Goal: Book appointment/travel/reservation

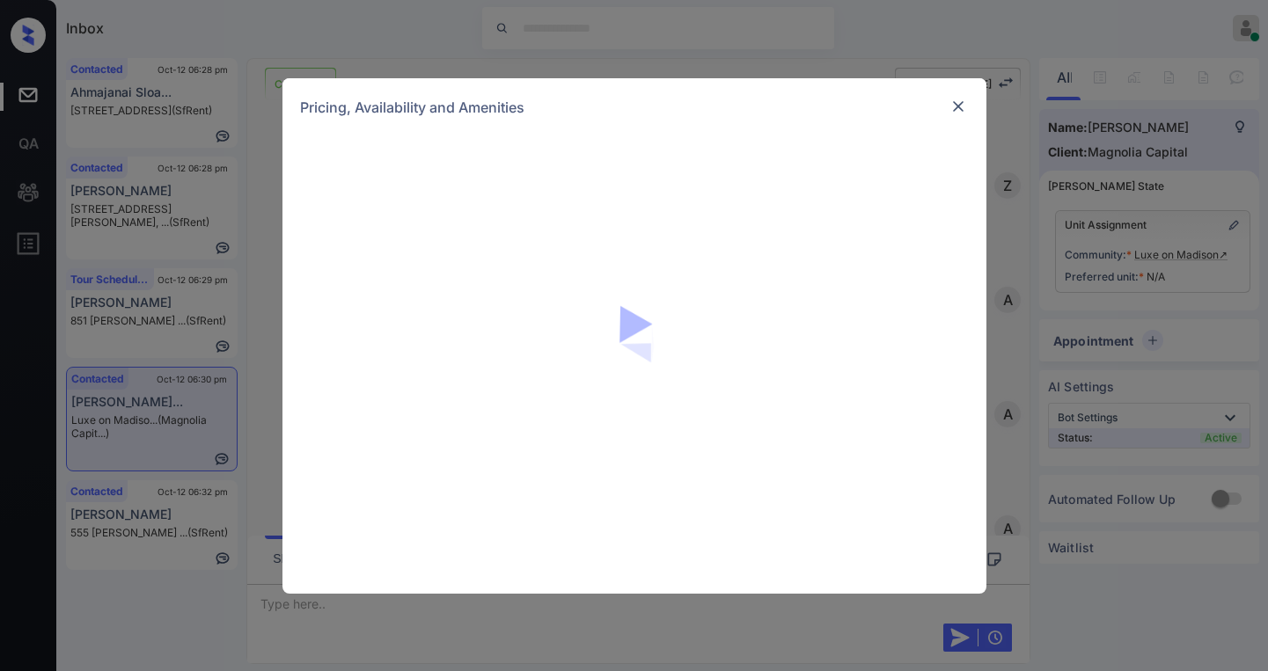
scroll to position [1407, 0]
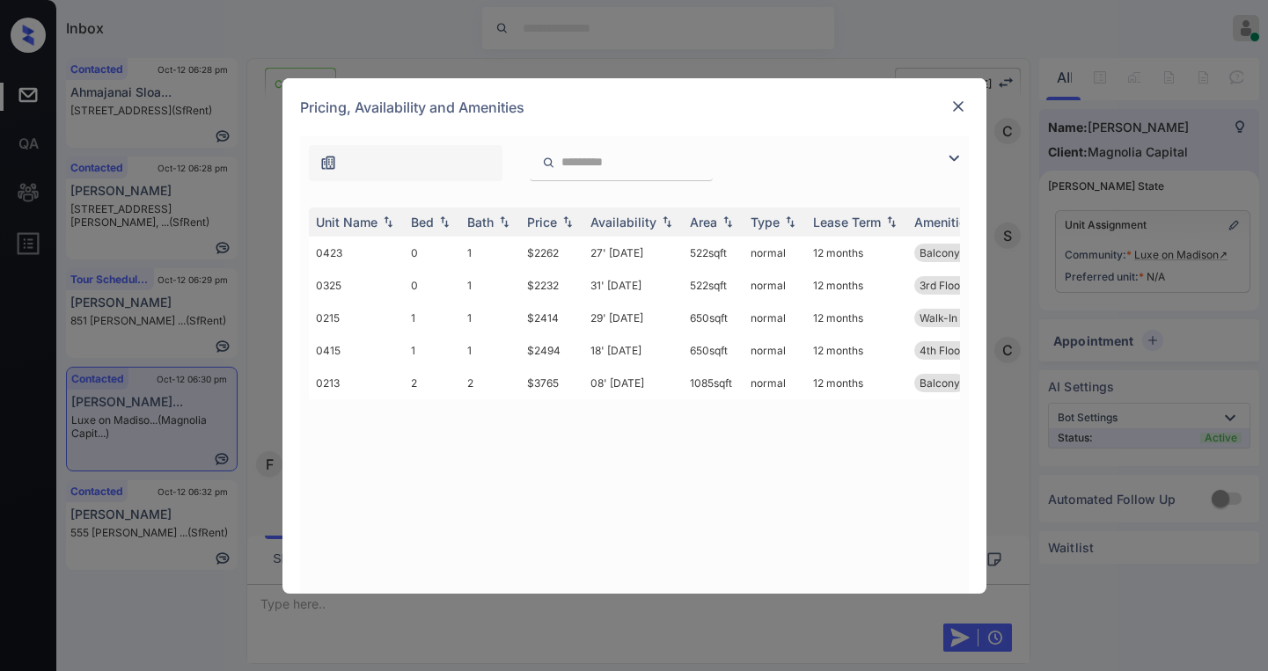
click at [953, 163] on img at bounding box center [953, 158] width 21 height 21
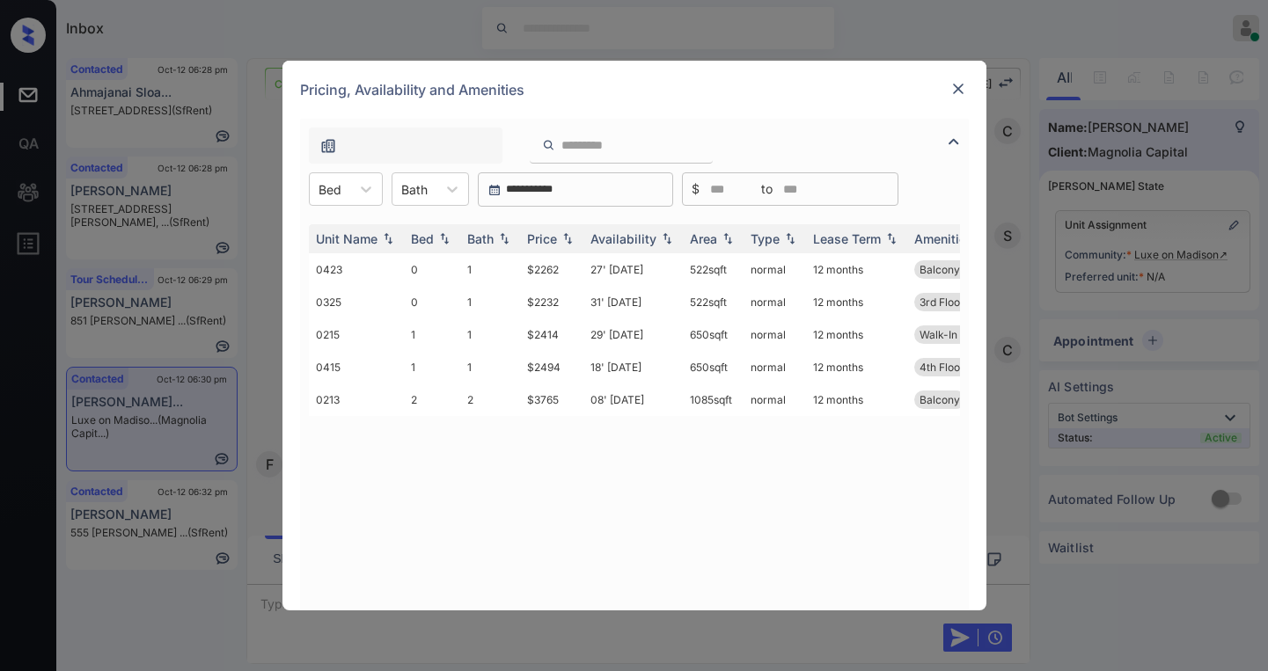
click at [963, 89] on img at bounding box center [959, 89] width 18 height 18
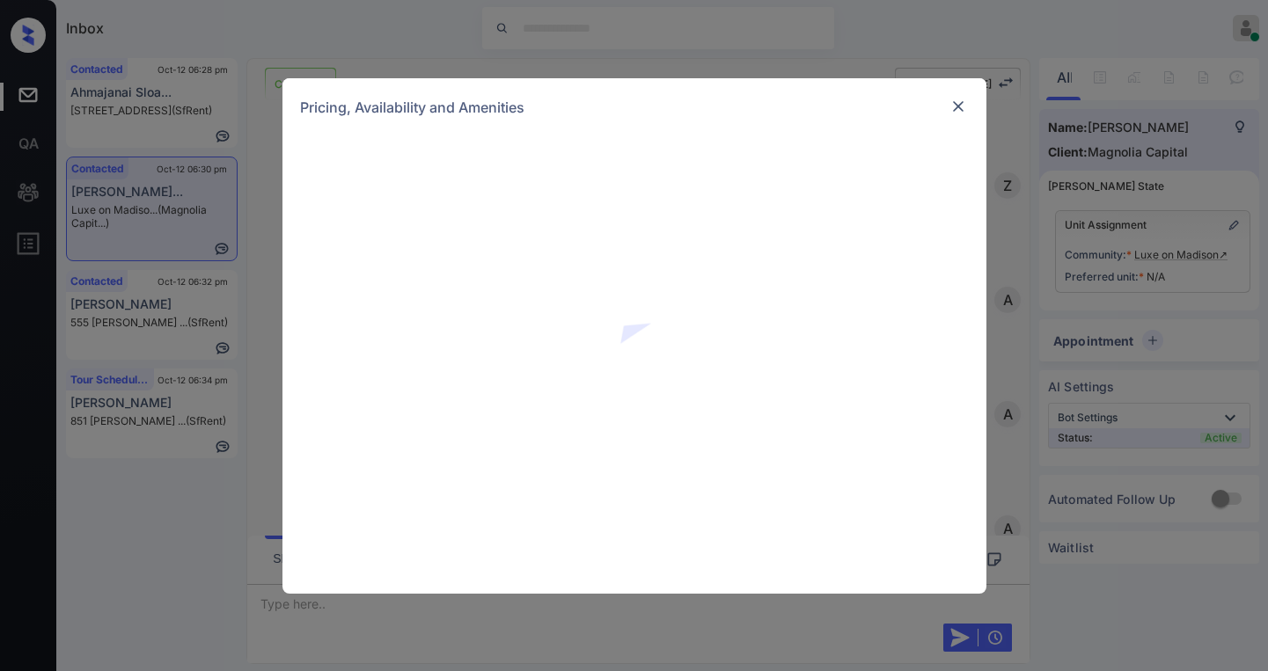
scroll to position [1495, 0]
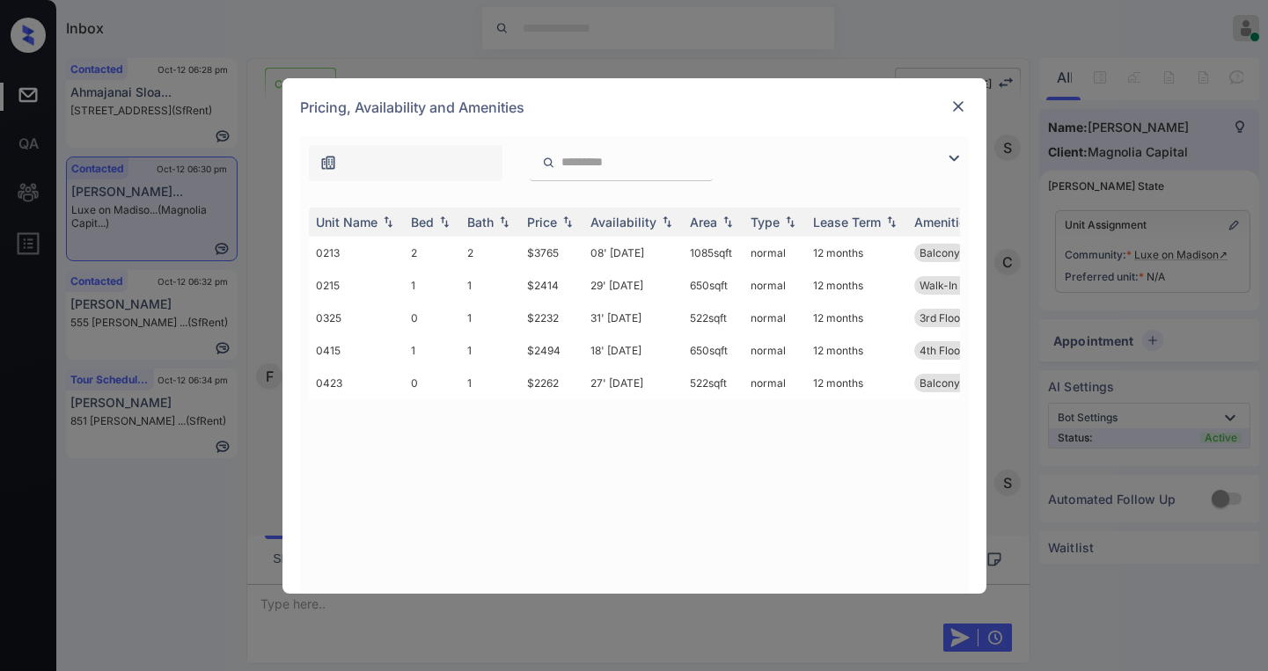
drag, startPoint x: 936, startPoint y: 162, endPoint x: 950, endPoint y: 159, distance: 13.5
click at [942, 162] on div at bounding box center [634, 158] width 669 height 45
click at [951, 158] on img at bounding box center [953, 158] width 21 height 21
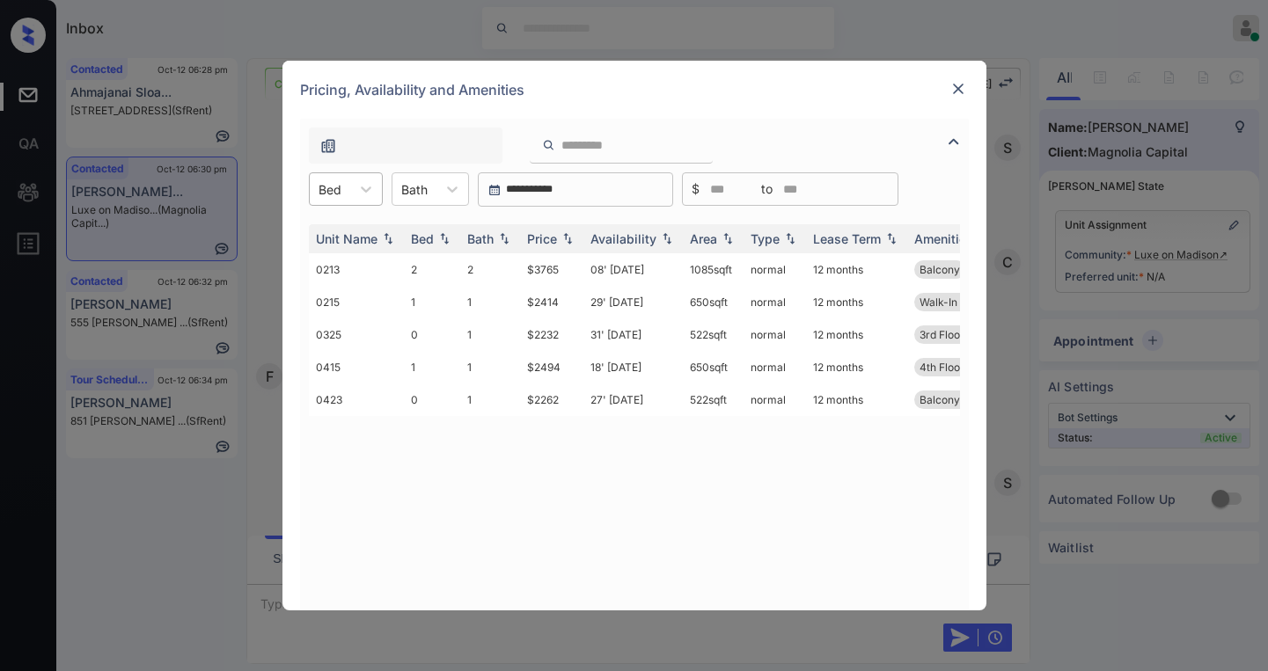
click at [348, 193] on div "Bed" at bounding box center [330, 190] width 40 height 26
click at [334, 257] on div "1" at bounding box center [346, 264] width 74 height 32
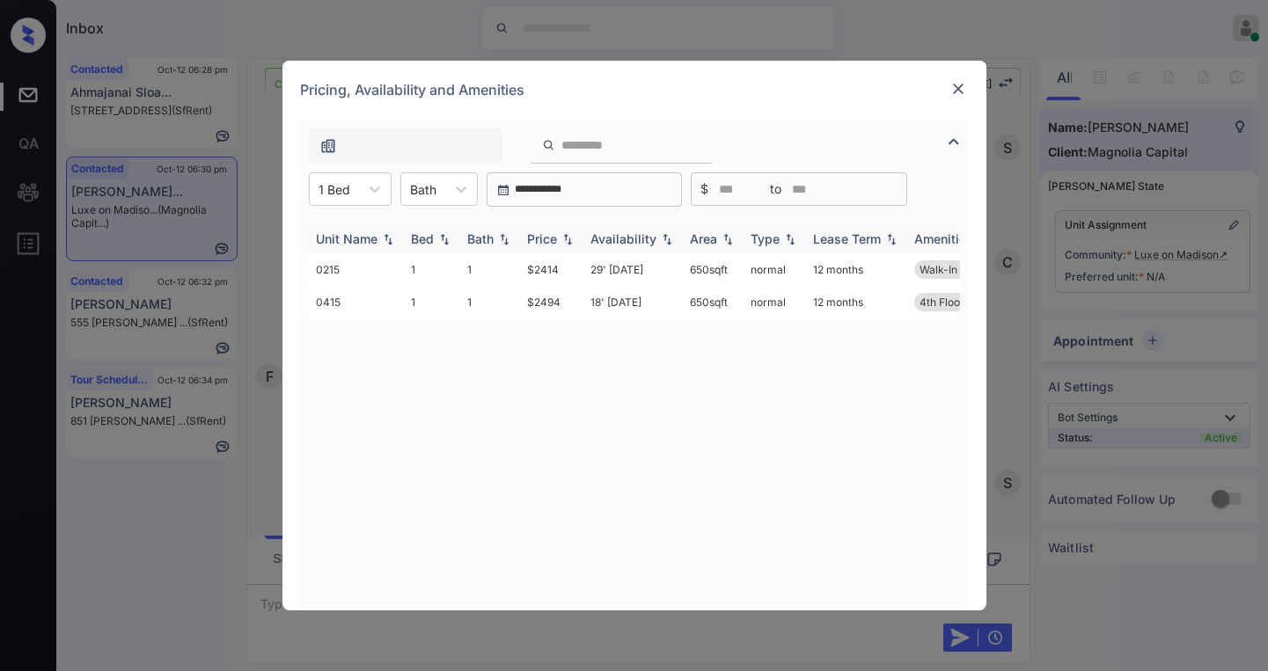
click at [544, 243] on div "Price" at bounding box center [542, 238] width 30 height 15
click at [545, 241] on div "Price" at bounding box center [542, 238] width 30 height 15
click at [552, 243] on div "Price" at bounding box center [542, 238] width 30 height 15
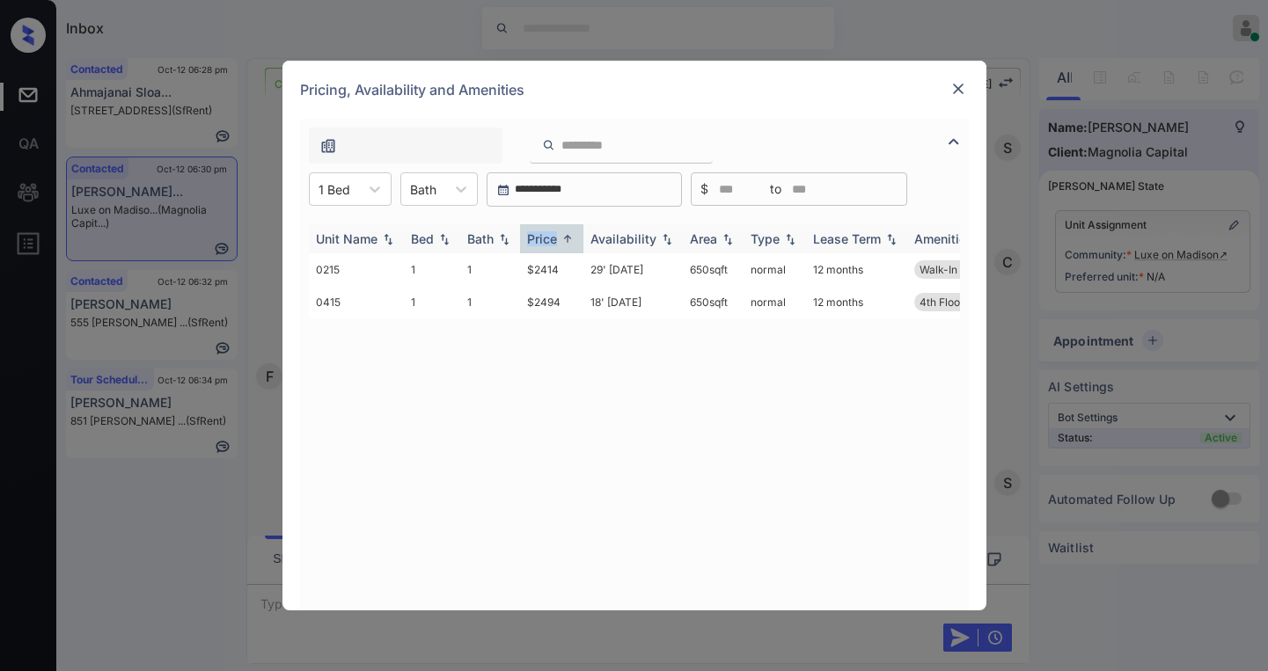
click at [548, 224] on th "Price" at bounding box center [551, 238] width 63 height 29
click at [548, 231] on th "Price" at bounding box center [551, 238] width 63 height 29
click at [548, 233] on div "Price" at bounding box center [542, 238] width 30 height 15
click at [552, 266] on td "$2414" at bounding box center [551, 269] width 63 height 33
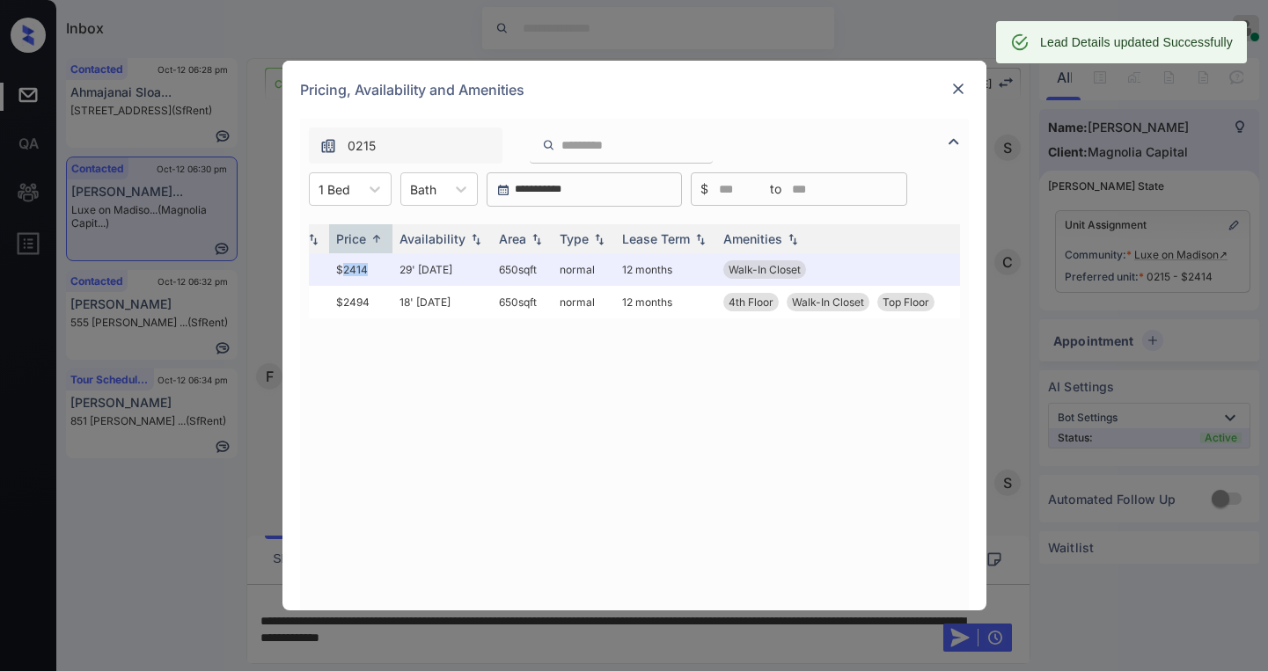
scroll to position [0, 197]
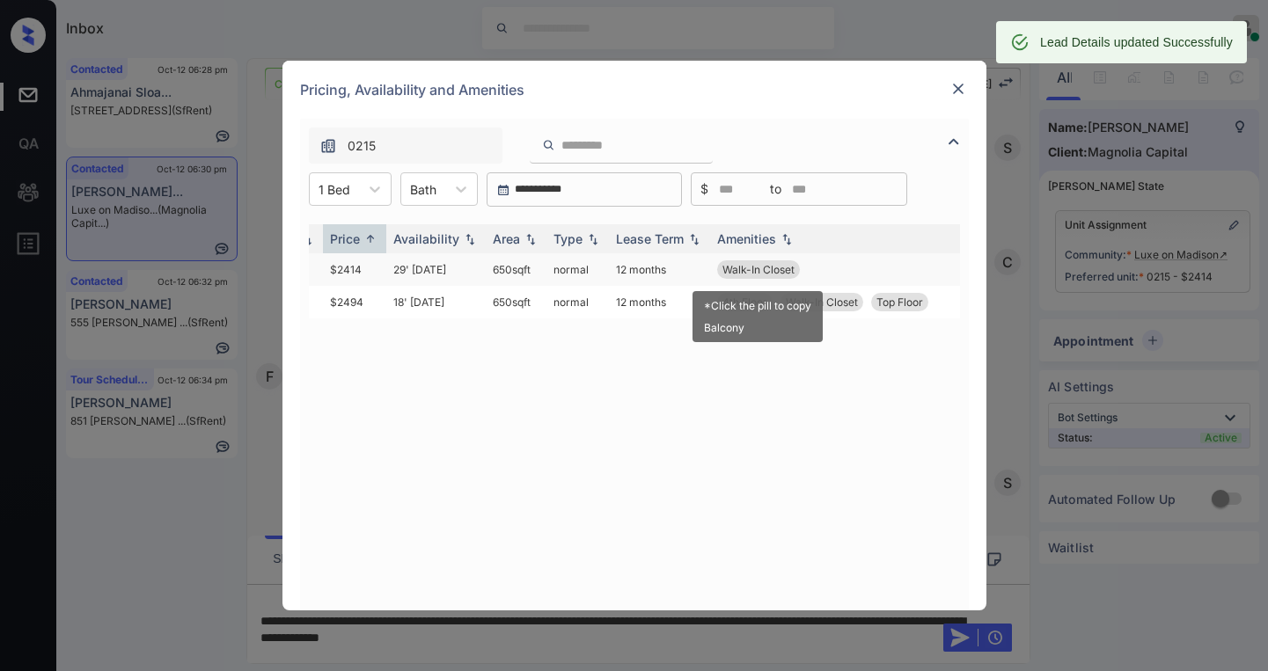
click at [761, 271] on span "Walk-In Closet" at bounding box center [758, 269] width 72 height 13
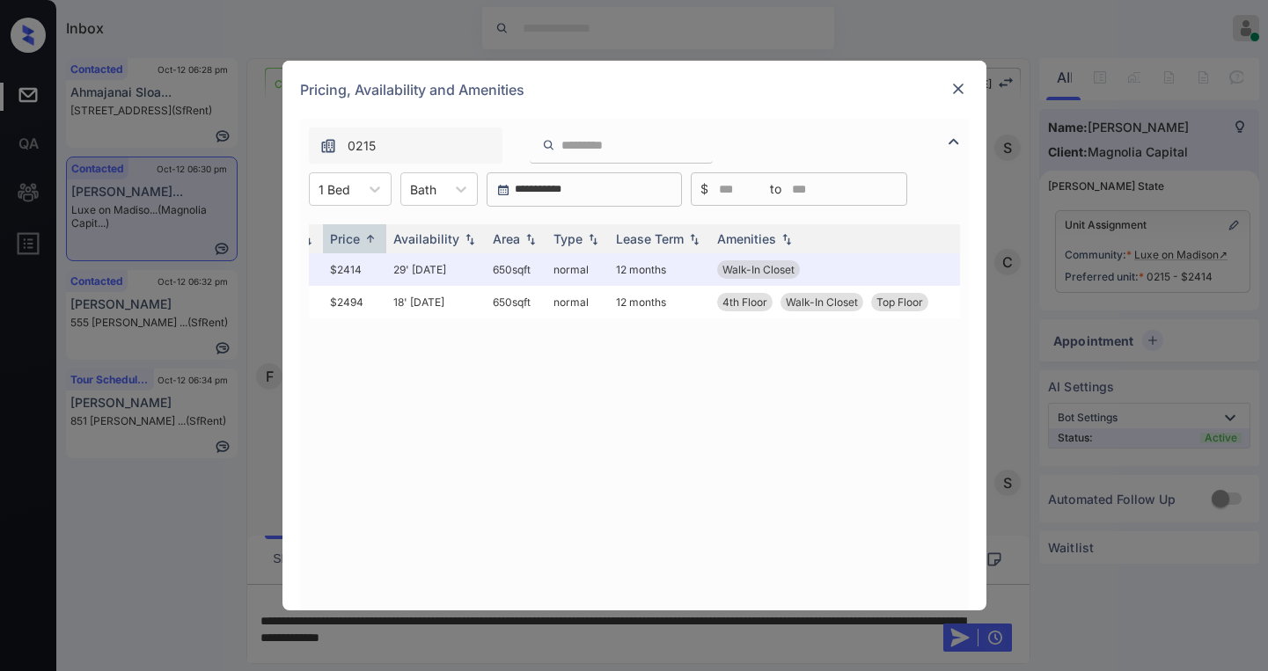
click at [953, 91] on img at bounding box center [959, 89] width 18 height 18
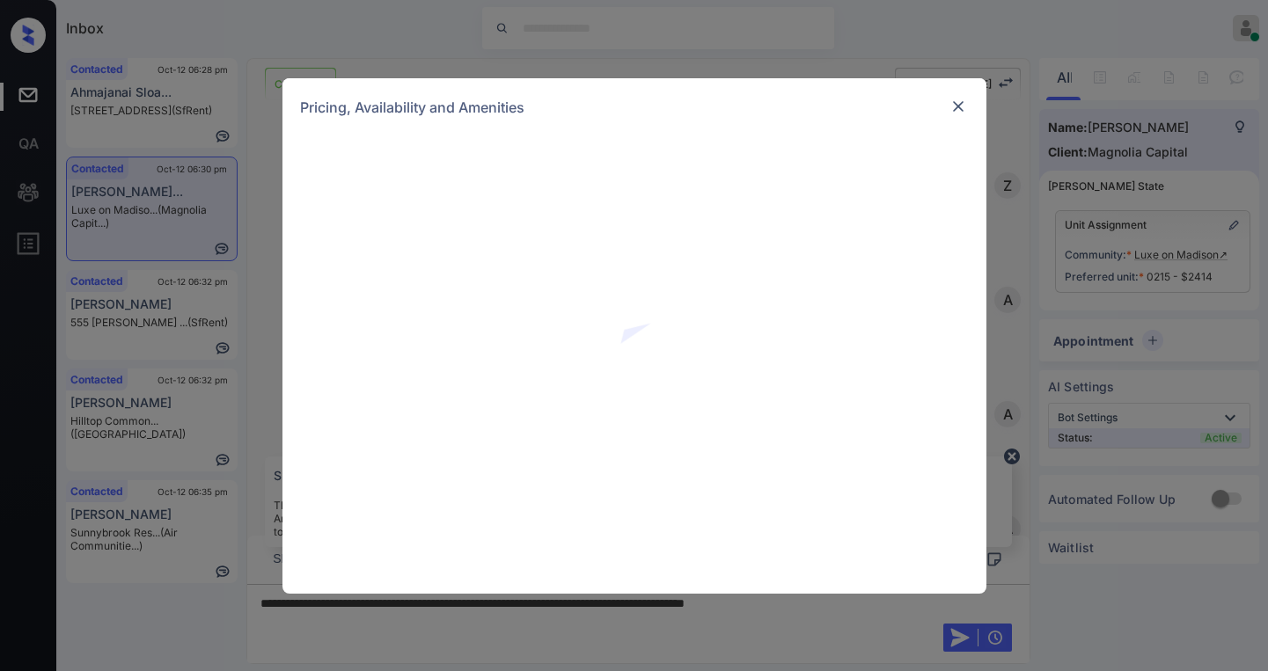
scroll to position [1874, 0]
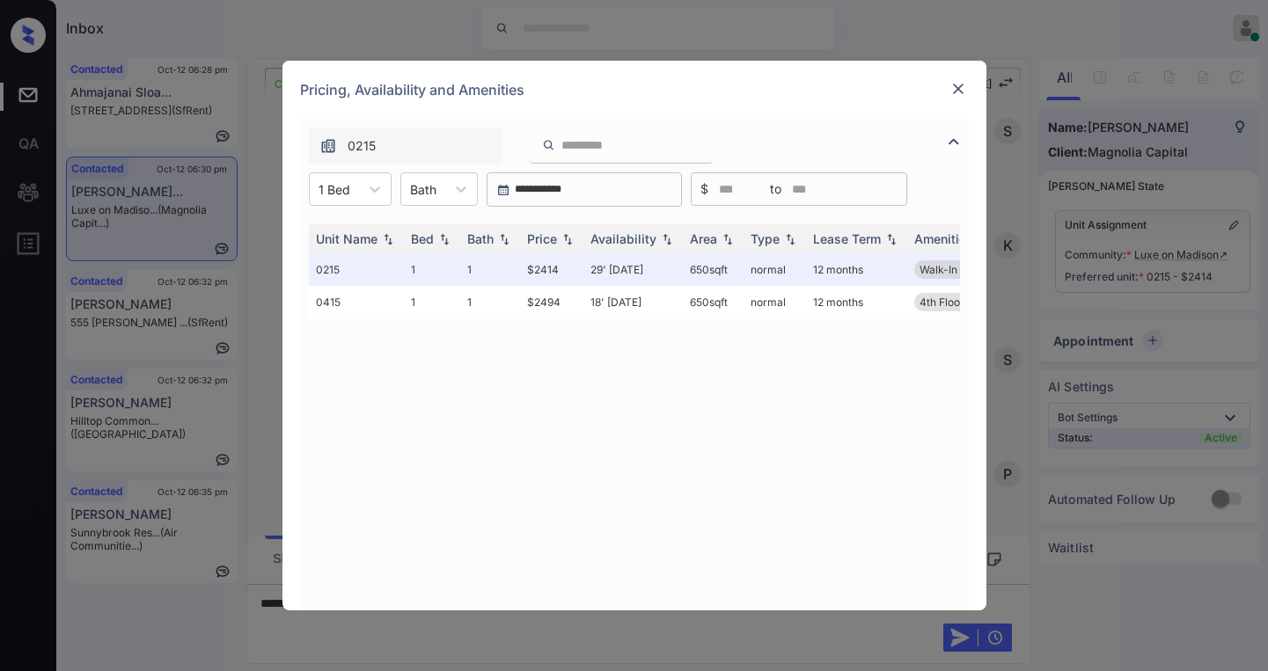
click at [962, 88] on img at bounding box center [959, 89] width 18 height 18
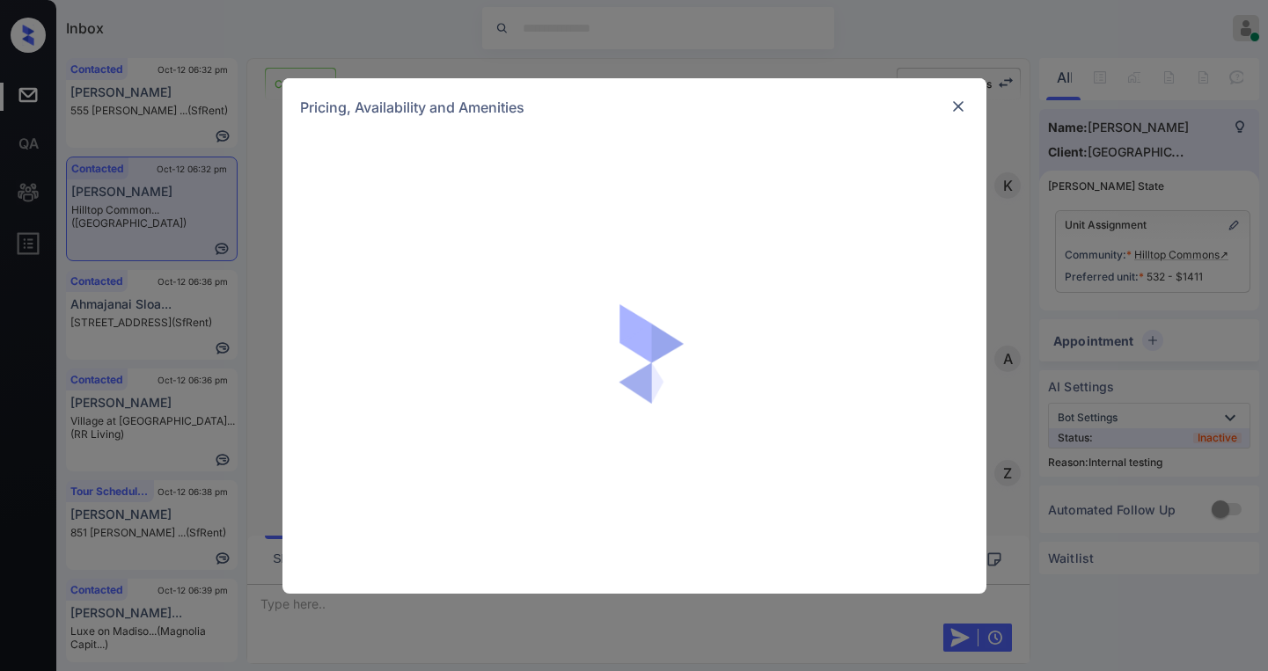
scroll to position [4330, 0]
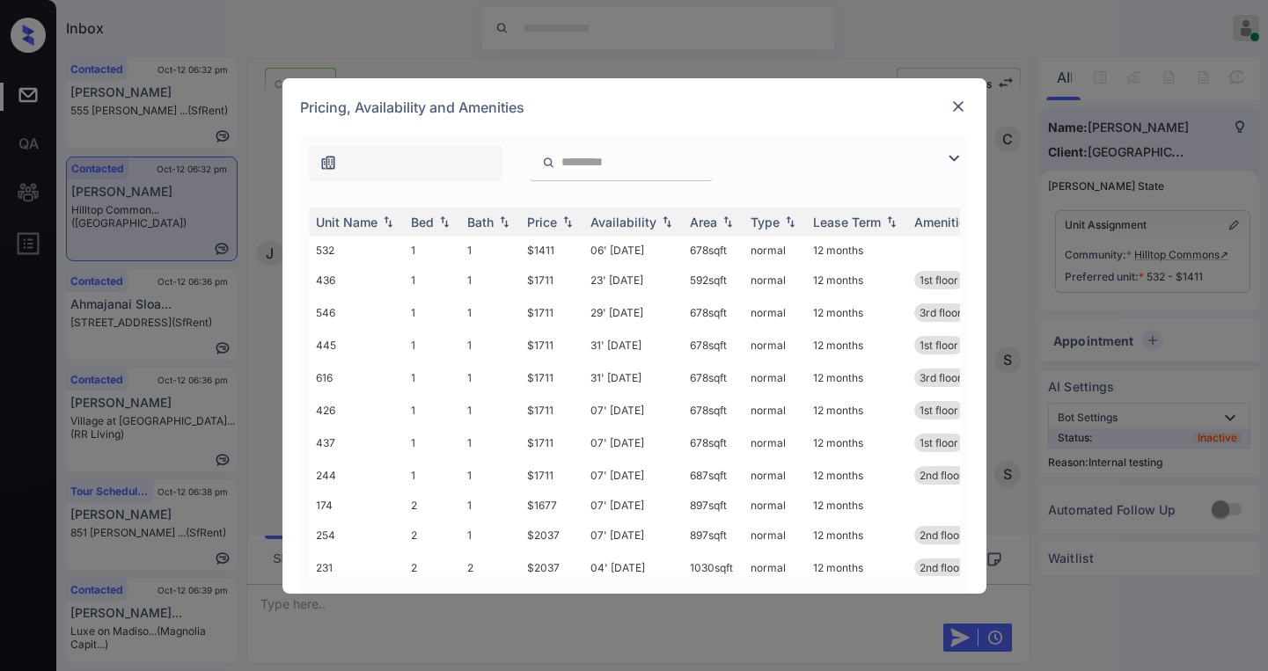
click at [956, 165] on img at bounding box center [953, 158] width 21 height 21
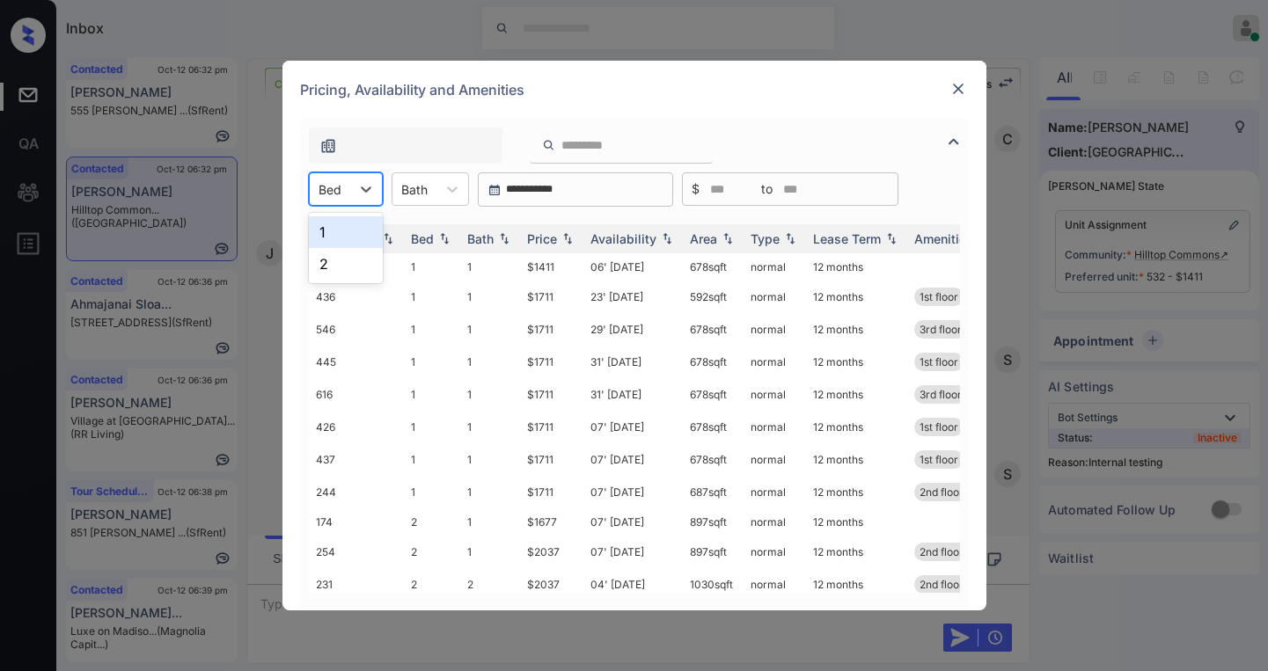
click at [342, 192] on div "Bed" at bounding box center [330, 190] width 40 height 26
drag, startPoint x: 344, startPoint y: 228, endPoint x: 414, endPoint y: 227, distance: 69.5
click at [345, 228] on div "1" at bounding box center [346, 232] width 74 height 32
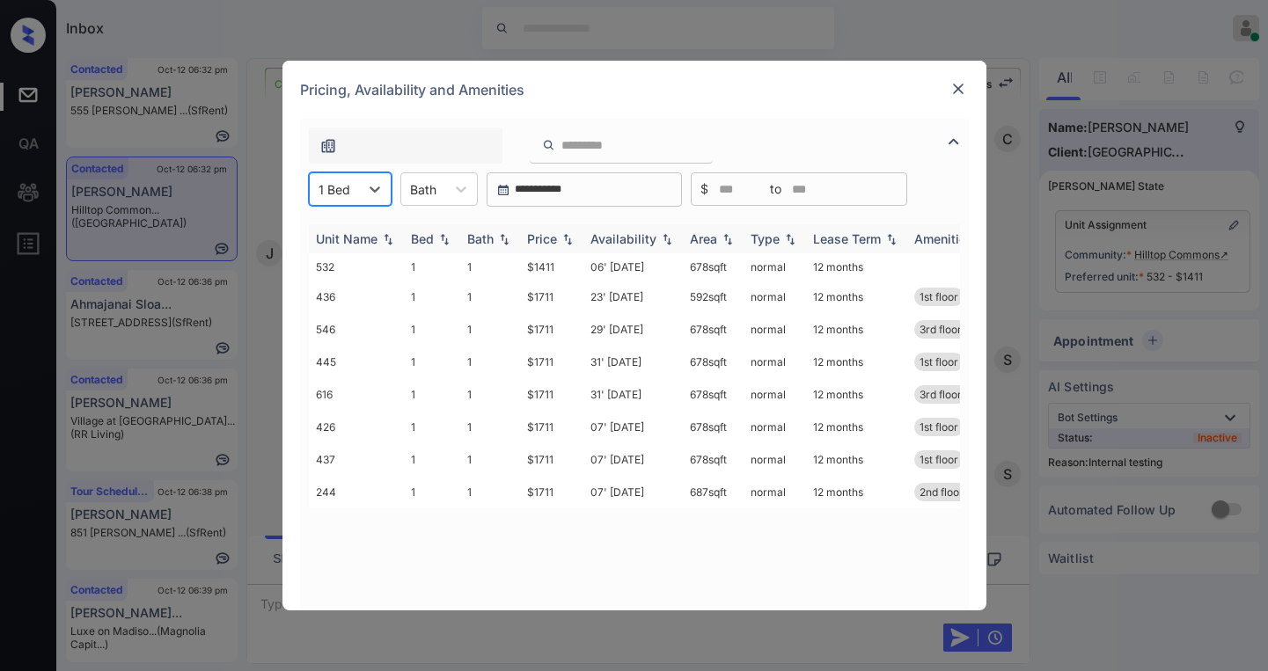
click at [543, 232] on div "Price" at bounding box center [542, 238] width 30 height 15
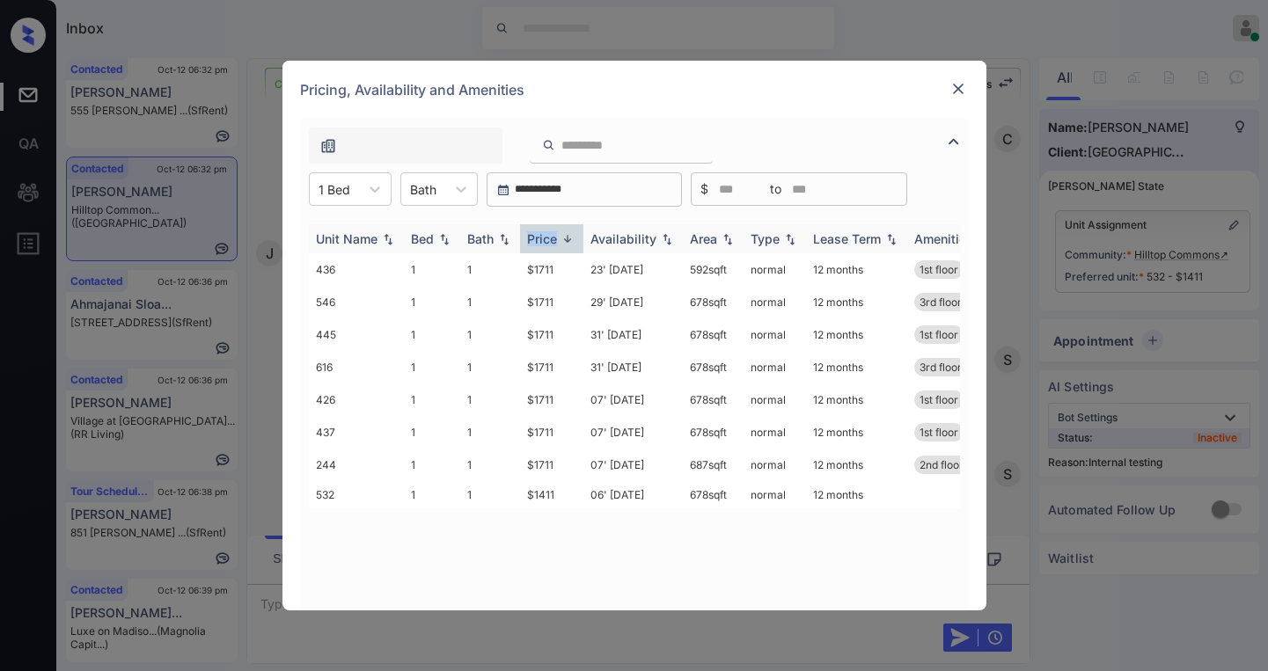
click at [543, 232] on div "Price" at bounding box center [542, 238] width 30 height 15
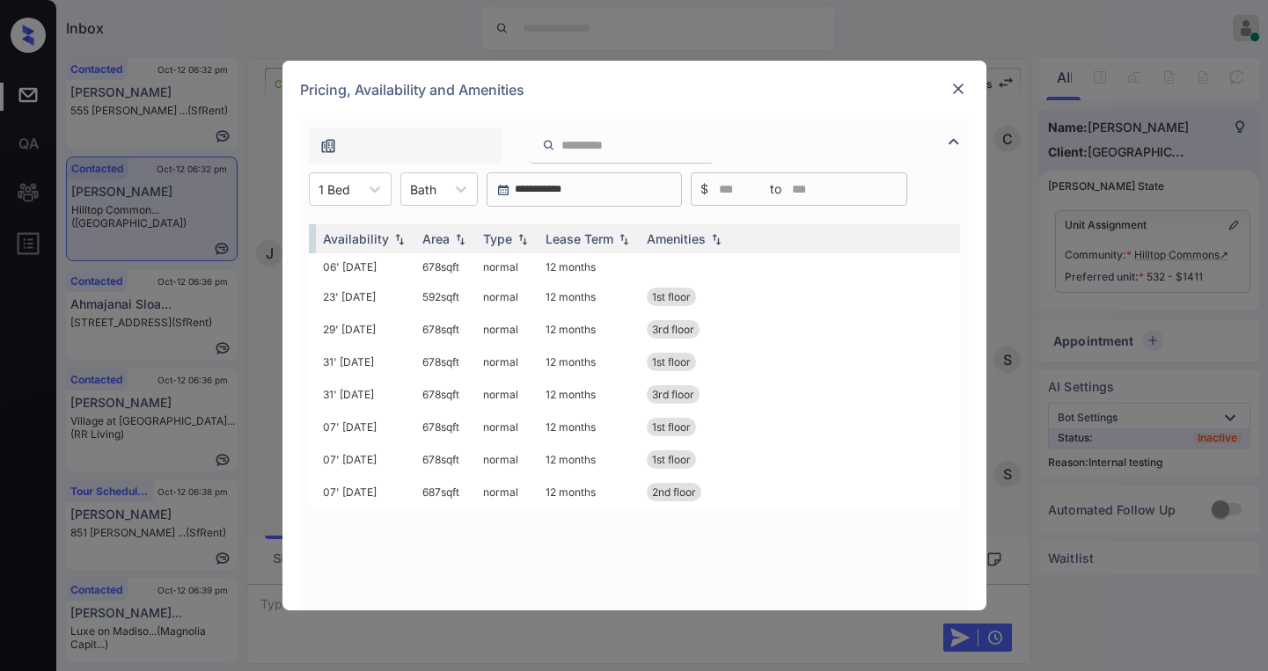
scroll to position [0, 0]
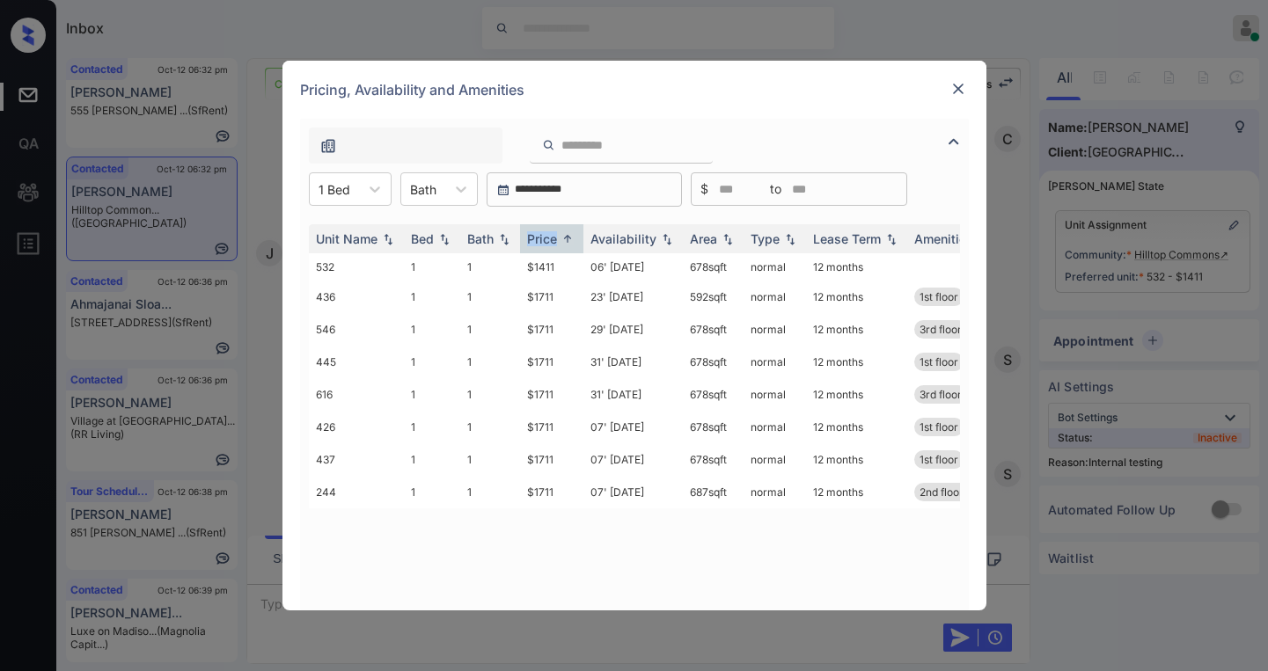
click at [959, 94] on img at bounding box center [959, 89] width 18 height 18
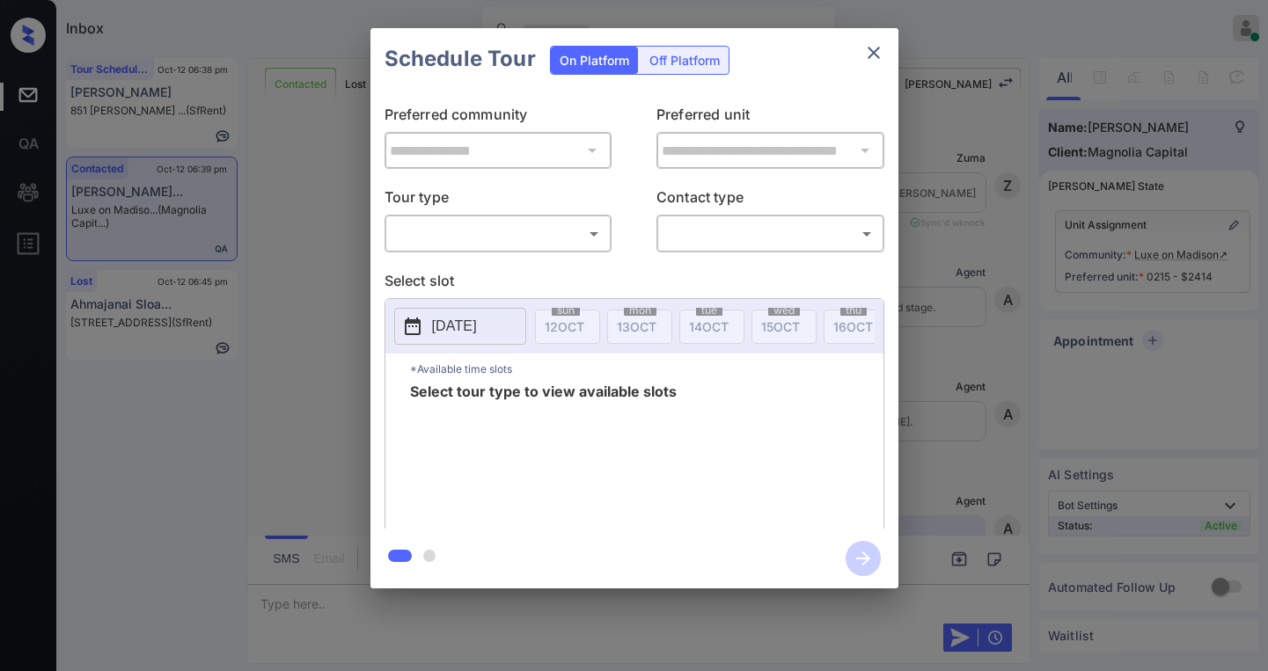
scroll to position [1404, 0]
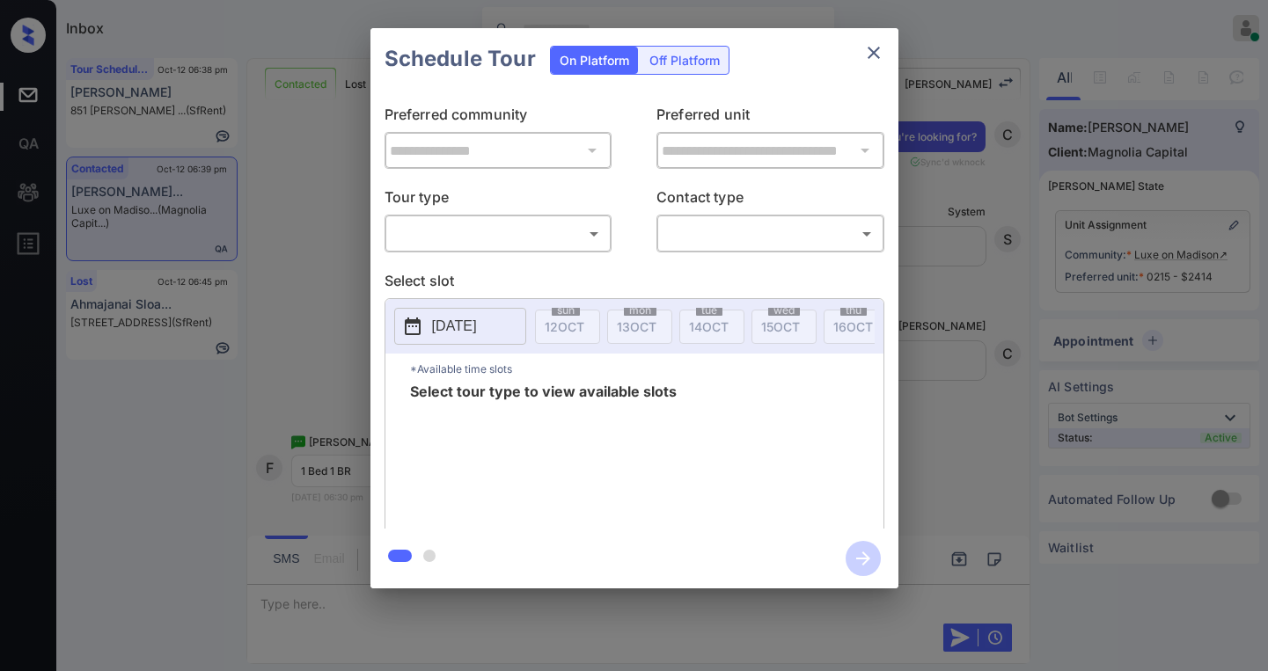
click at [494, 234] on body "Inbox [PERSON_NAME] Online Set yourself offline Set yourself on break Profile S…" at bounding box center [634, 335] width 1268 height 671
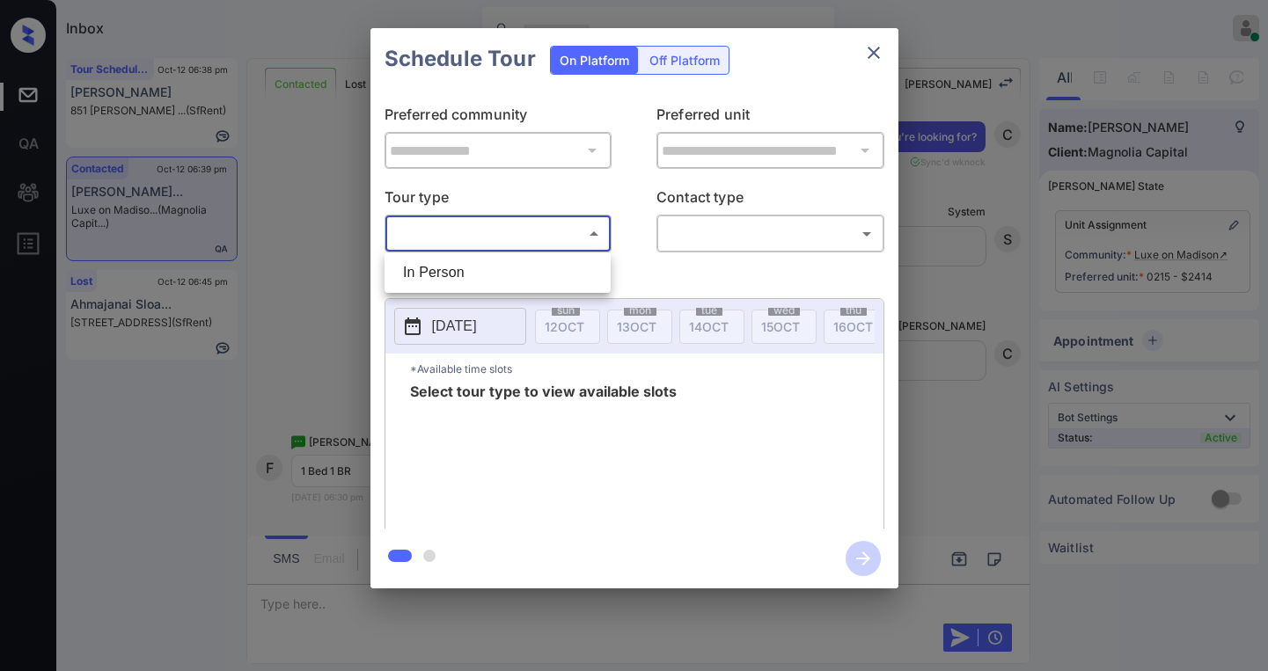
click at [490, 260] on li "In Person" at bounding box center [497, 273] width 217 height 32
type input "********"
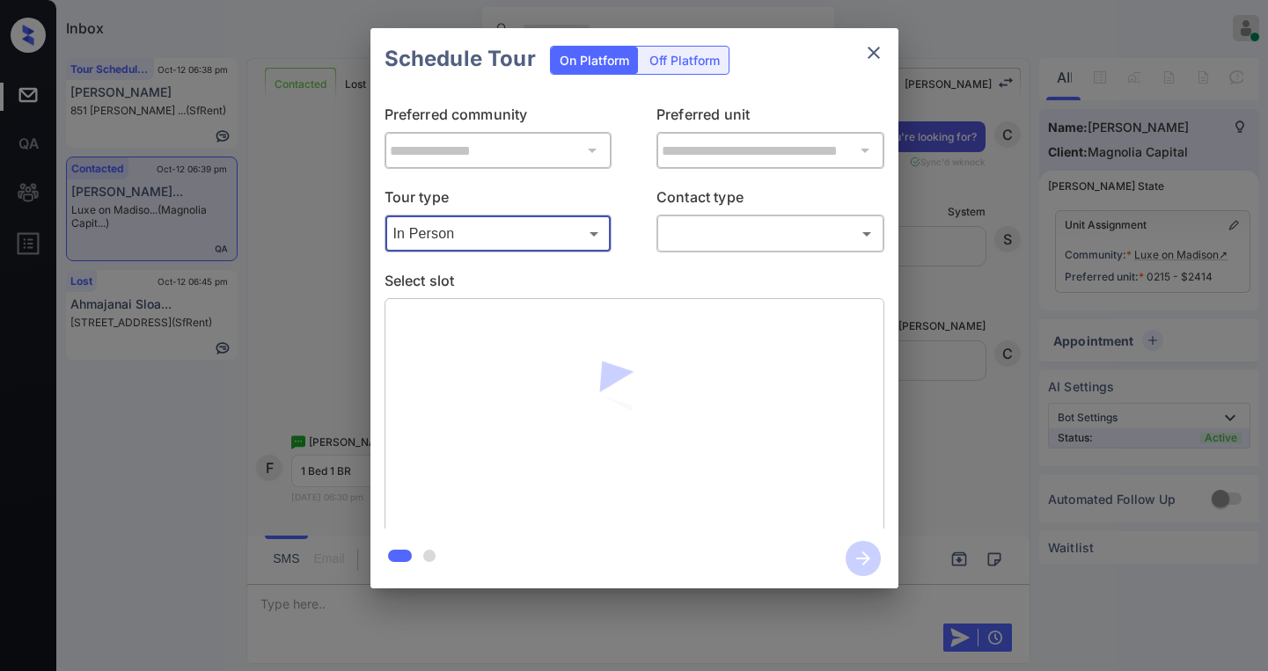
click at [690, 231] on body "Inbox Paolo Gabriel Online Set yourself offline Set yourself on break Profile S…" at bounding box center [634, 335] width 1268 height 671
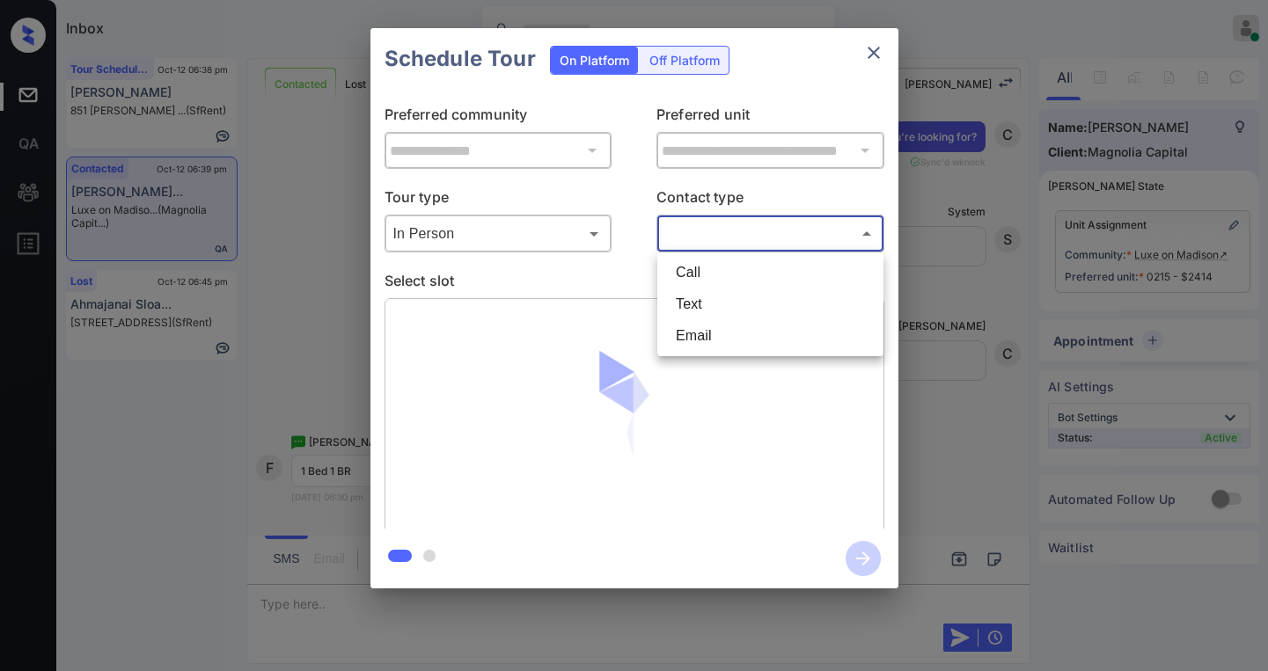
click at [707, 304] on li "Text" at bounding box center [770, 305] width 217 height 32
type input "****"
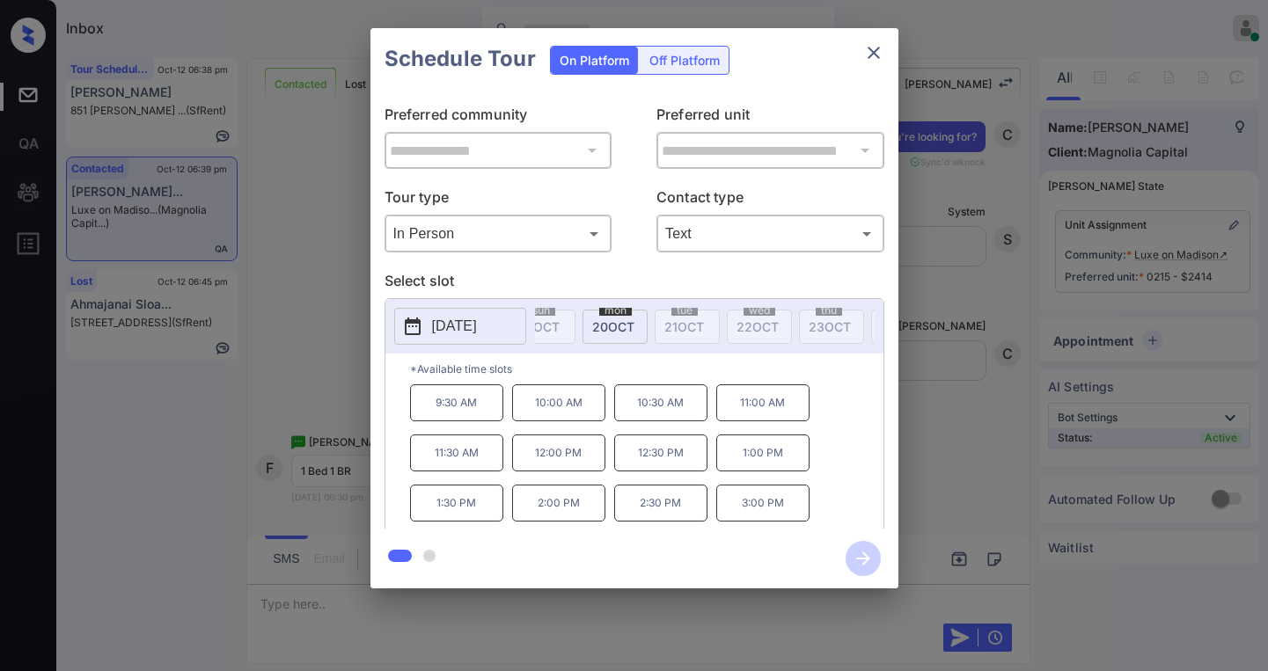
scroll to position [0, 517]
click at [876, 64] on button "close" at bounding box center [873, 52] width 35 height 35
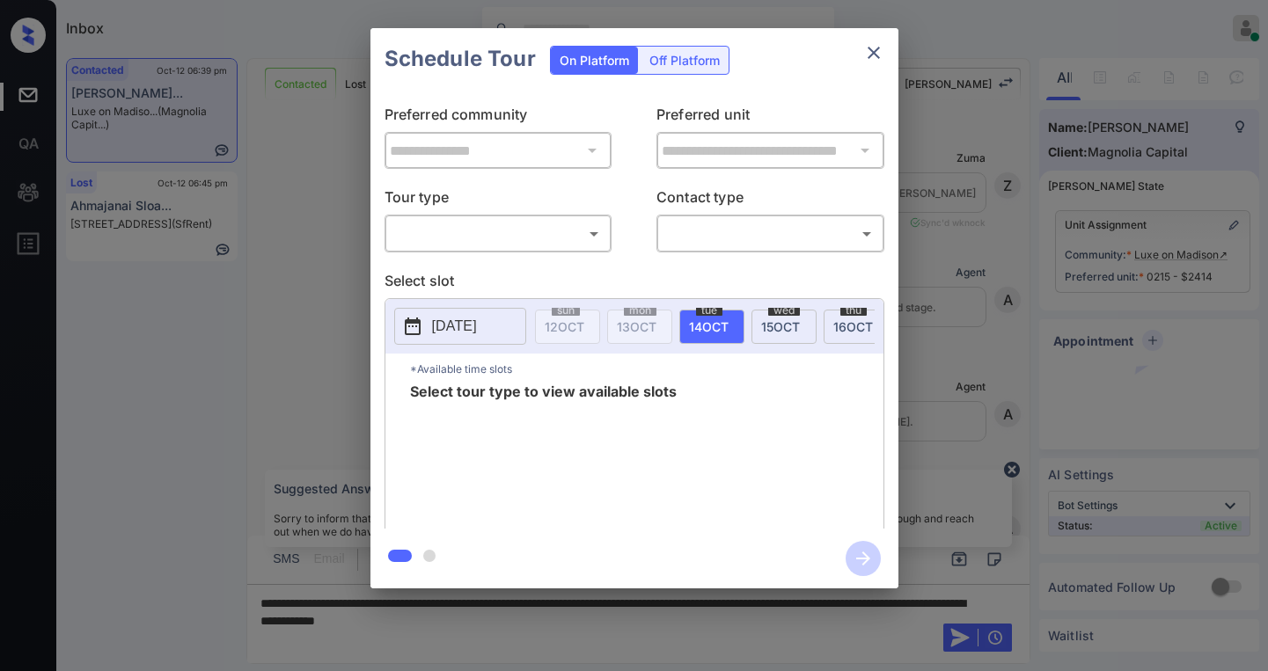
scroll to position [3102, 0]
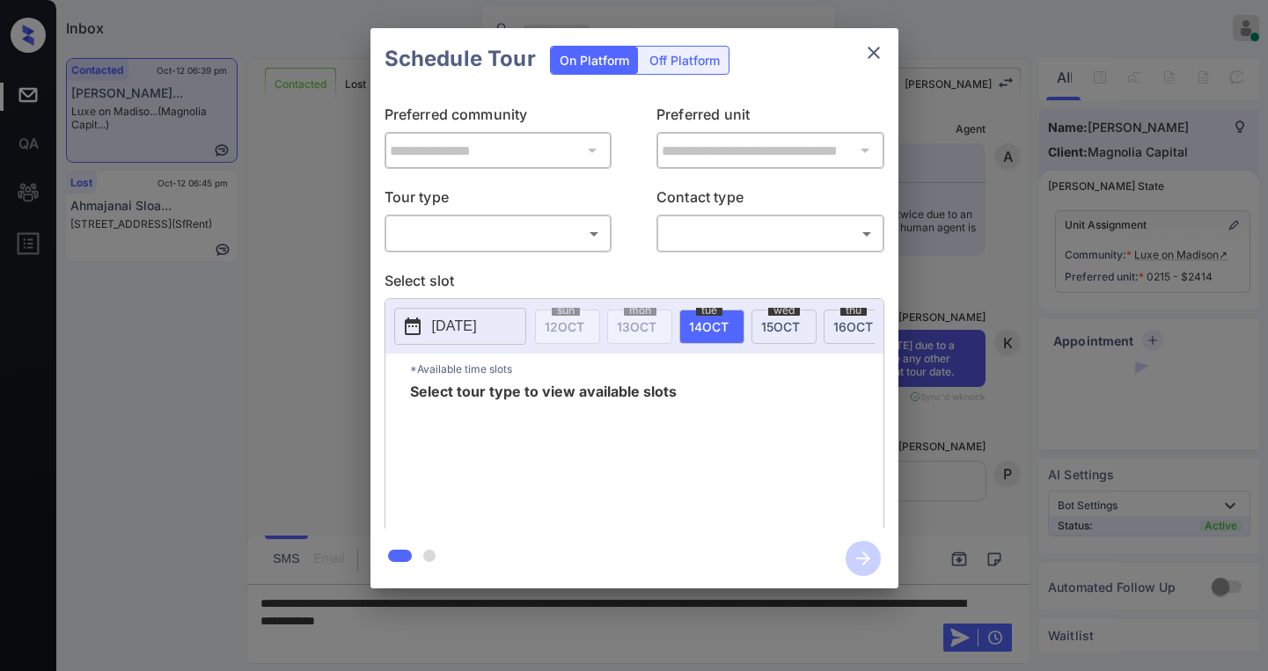
click at [450, 258] on div "**********" at bounding box center [634, 309] width 528 height 439
click at [455, 244] on body "Inbox [PERSON_NAME] Online Set yourself offline Set yourself on break Profile S…" at bounding box center [634, 335] width 1268 height 671
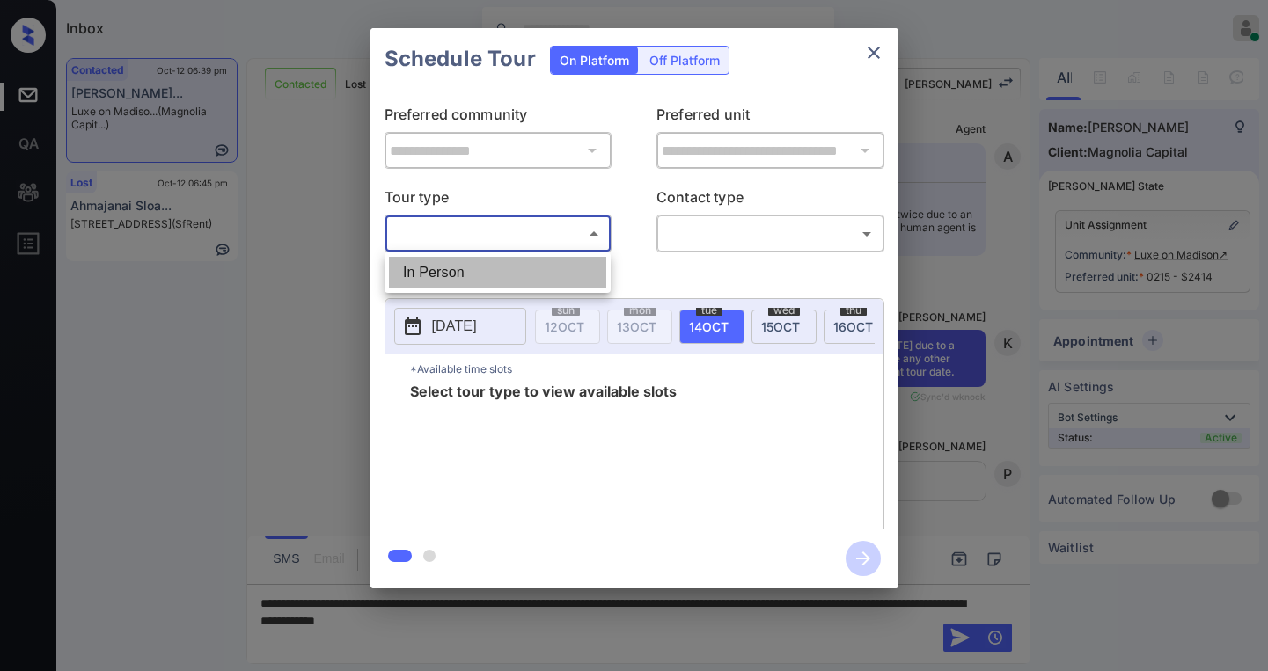
drag, startPoint x: 453, startPoint y: 272, endPoint x: 598, endPoint y: 264, distance: 145.4
click at [453, 273] on li "In Person" at bounding box center [497, 273] width 217 height 32
type input "********"
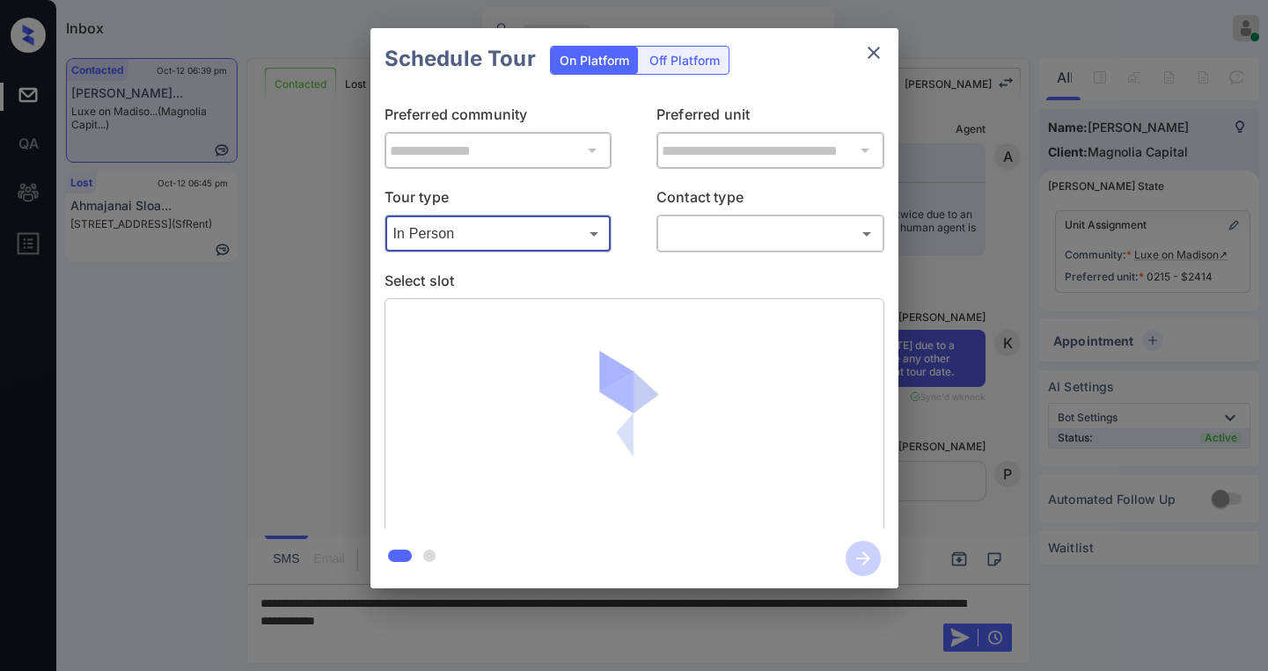
click at [725, 230] on body "Inbox [PERSON_NAME] Online Set yourself offline Set yourself on break Profile S…" at bounding box center [634, 335] width 1268 height 671
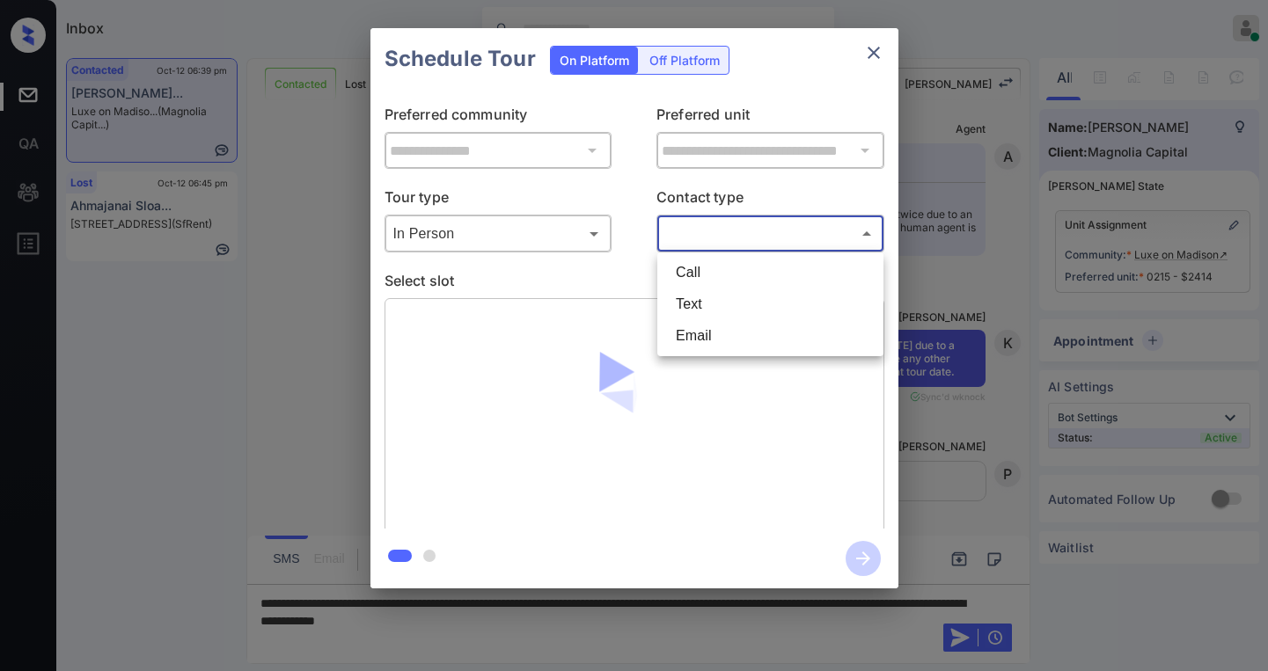
click at [722, 304] on li "Text" at bounding box center [770, 305] width 217 height 32
type input "****"
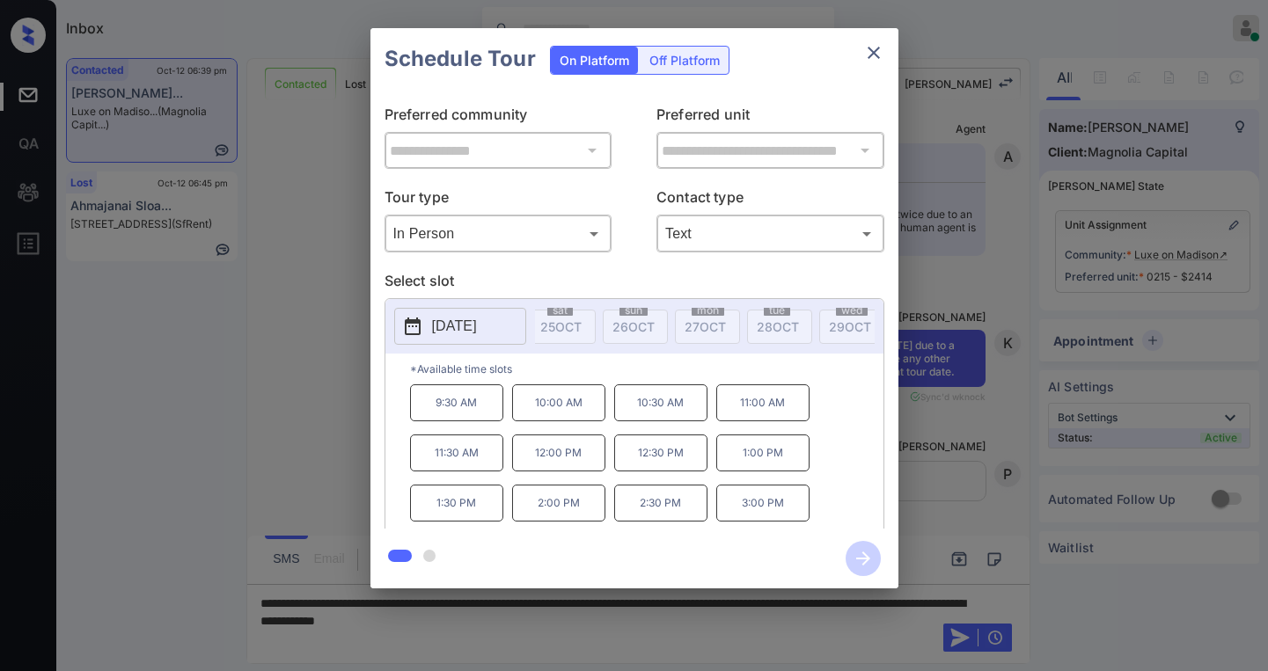
scroll to position [0, 994]
click at [873, 59] on icon "close" at bounding box center [873, 52] width 21 height 21
